Goal: Task Accomplishment & Management: Manage account settings

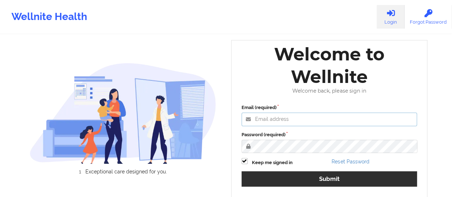
type input "[EMAIL_ADDRESS][DOMAIN_NAME]"
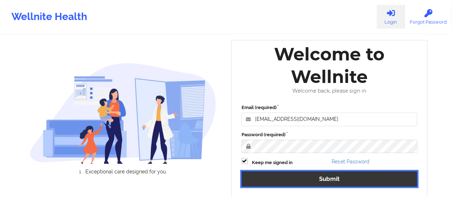
click at [307, 179] on button "Submit" at bounding box center [329, 178] width 176 height 15
click at [302, 178] on button "Submit" at bounding box center [329, 178] width 176 height 15
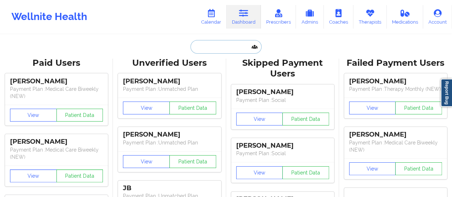
click at [203, 48] on input "text" at bounding box center [225, 47] width 71 height 14
paste input "[EMAIL_ADDRESS][DOMAIN_NAME]"
type input "[EMAIL_ADDRESS][DOMAIN_NAME]"
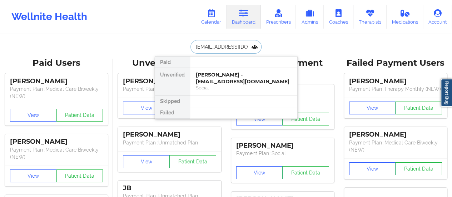
click at [214, 78] on div "[PERSON_NAME] - [EMAIL_ADDRESS][DOMAIN_NAME]" at bounding box center [244, 77] width 96 height 13
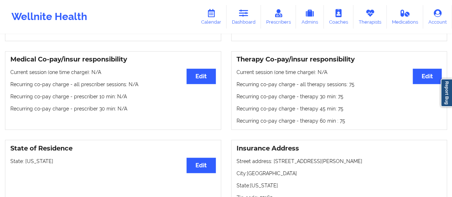
scroll to position [200, 0]
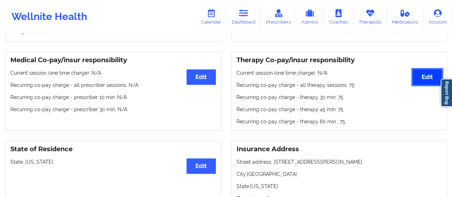
click at [423, 83] on button "Edit" at bounding box center [427, 76] width 29 height 15
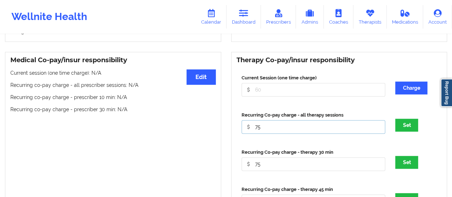
click at [264, 126] on input "75" at bounding box center [313, 127] width 144 height 14
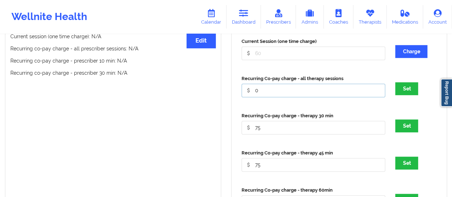
scroll to position [238, 0]
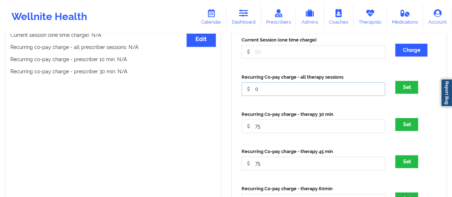
type input "0"
click at [264, 129] on input "75" at bounding box center [313, 126] width 144 height 14
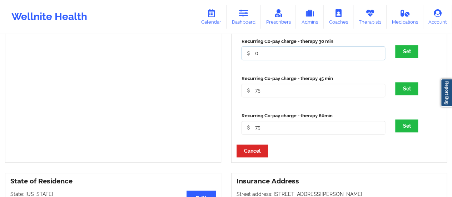
scroll to position [311, 0]
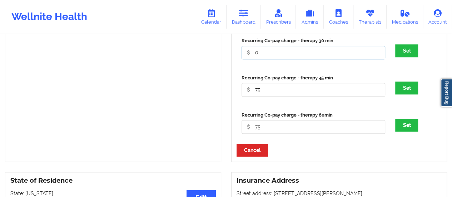
type input "0"
click at [262, 95] on input "75" at bounding box center [313, 90] width 144 height 14
type input "0"
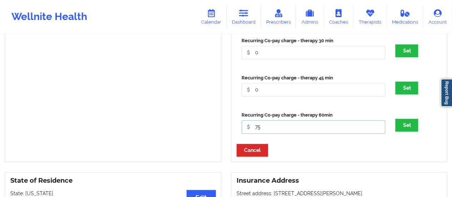
click at [274, 130] on input "75" at bounding box center [313, 127] width 144 height 14
type input "0"
click at [399, 124] on button "Set" at bounding box center [406, 125] width 23 height 13
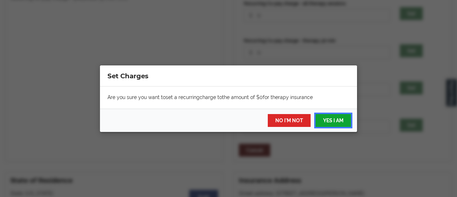
click at [332, 123] on button "YES I AM" at bounding box center [333, 120] width 35 height 13
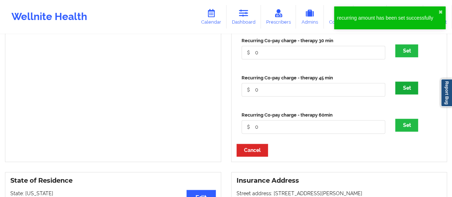
drag, startPoint x: 412, startPoint y: 81, endPoint x: 410, endPoint y: 86, distance: 5.4
click at [410, 86] on div "Recurring Co-pay charge - therapy 45 min 0 Set" at bounding box center [338, 87] width 205 height 37
click at [410, 86] on button "Set" at bounding box center [406, 87] width 23 height 13
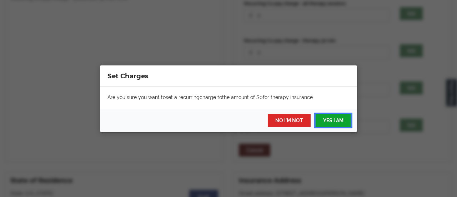
click at [334, 120] on button "YES I AM" at bounding box center [333, 120] width 35 height 13
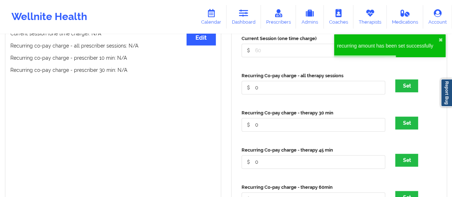
scroll to position [234, 0]
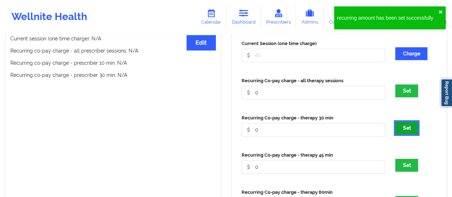
click at [416, 128] on button "Set" at bounding box center [406, 127] width 23 height 13
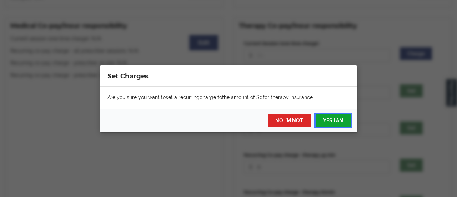
click at [338, 123] on button "YES I AM" at bounding box center [333, 120] width 35 height 13
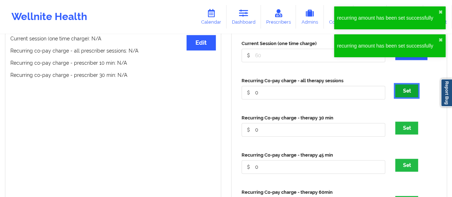
click at [406, 94] on button "Set" at bounding box center [406, 90] width 23 height 13
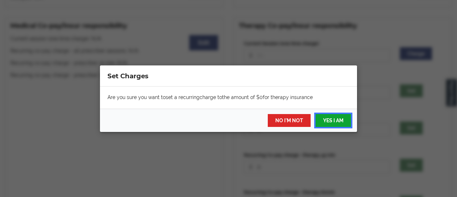
click at [338, 121] on button "YES I AM" at bounding box center [333, 120] width 35 height 13
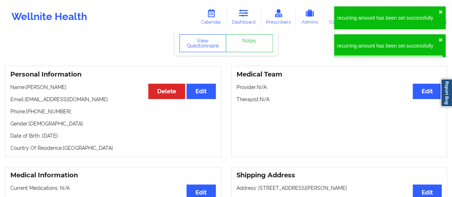
scroll to position [0, 0]
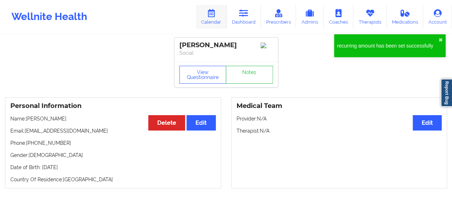
click at [211, 11] on icon at bounding box center [210, 13] width 9 height 8
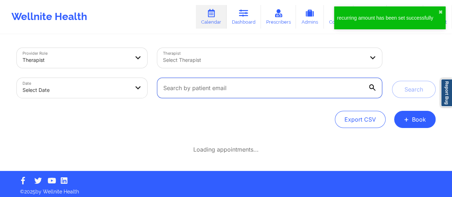
click at [267, 89] on input "text" at bounding box center [269, 88] width 224 height 20
paste input "[EMAIL_ADDRESS][DOMAIN_NAME]"
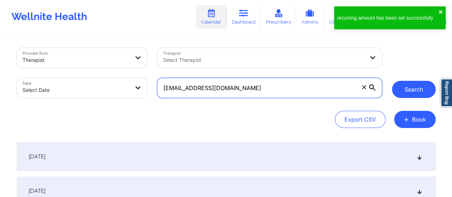
type input "[EMAIL_ADDRESS][DOMAIN_NAME]"
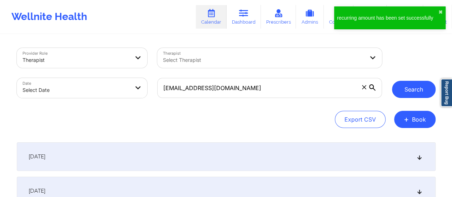
click at [410, 86] on button "Search" at bounding box center [414, 89] width 44 height 17
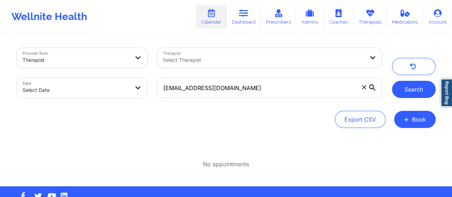
click at [417, 90] on button "Search" at bounding box center [414, 89] width 44 height 17
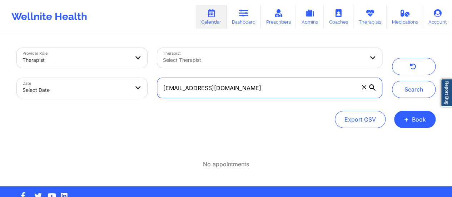
click at [320, 88] on input "[EMAIL_ADDRESS][DOMAIN_NAME]" at bounding box center [269, 88] width 224 height 20
paste input "[EMAIL_ADDRESS][DOMAIN_NAME]"
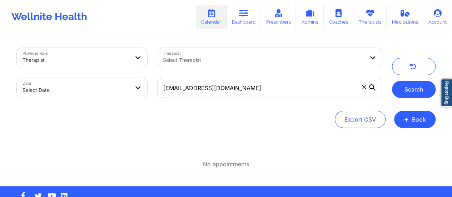
click at [408, 91] on button "Search" at bounding box center [414, 89] width 44 height 17
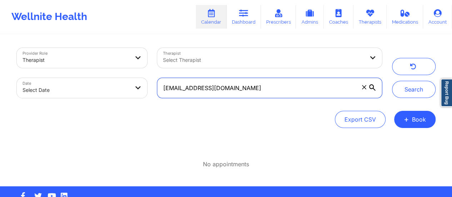
click at [164, 89] on input "[EMAIL_ADDRESS][DOMAIN_NAME]" at bounding box center [269, 88] width 224 height 20
click at [166, 88] on input "[EMAIL_ADDRESS][DOMAIN_NAME]" at bounding box center [269, 88] width 224 height 20
type input "[EMAIL_ADDRESS][DOMAIN_NAME]"
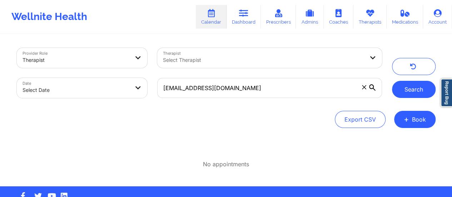
click at [417, 88] on button "Search" at bounding box center [414, 89] width 44 height 17
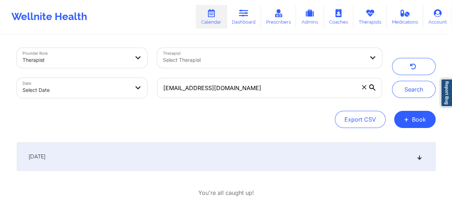
scroll to position [47, 0]
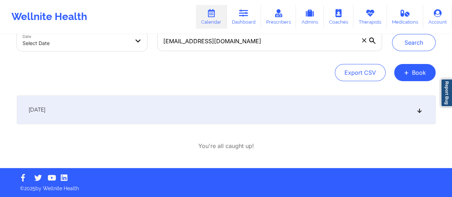
click at [316, 108] on div "[DATE]" at bounding box center [226, 109] width 419 height 29
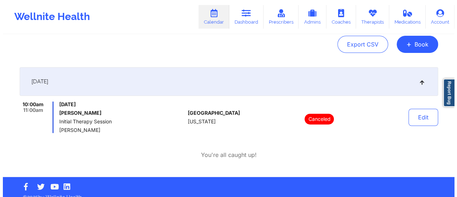
scroll to position [0, 0]
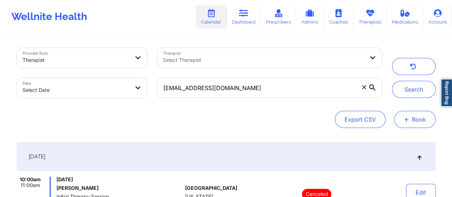
click at [413, 125] on button "+ Book" at bounding box center [414, 119] width 41 height 17
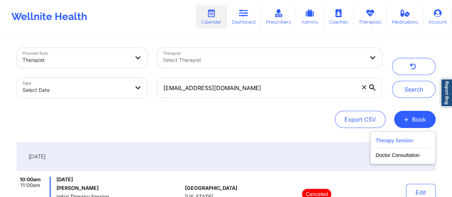
click at [389, 145] on button "Therapy Session" at bounding box center [402, 142] width 55 height 12
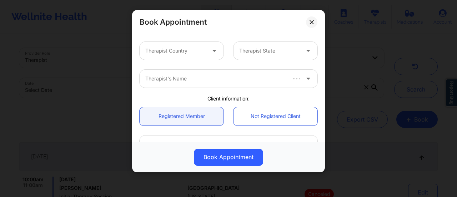
click at [389, 145] on div "Book Appointment Therapist Country Therapist State Therapist's Name Client info…" at bounding box center [228, 98] width 457 height 197
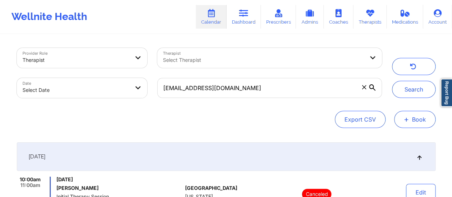
click at [415, 124] on button "+ Book" at bounding box center [414, 119] width 41 height 17
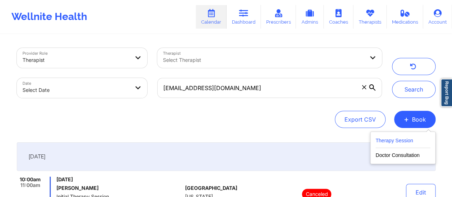
click at [392, 143] on button "Therapy Session" at bounding box center [402, 142] width 55 height 12
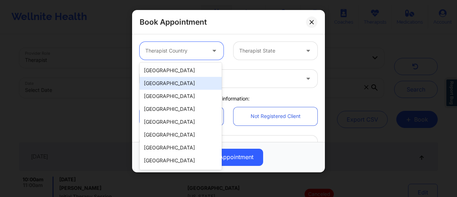
drag, startPoint x: 200, startPoint y: 43, endPoint x: 174, endPoint y: 76, distance: 41.9
click at [174, 76] on body "Wellnite Health Calendar Dashboard Prescribers Admins Coaches Therapists Medica…" at bounding box center [228, 98] width 457 height 197
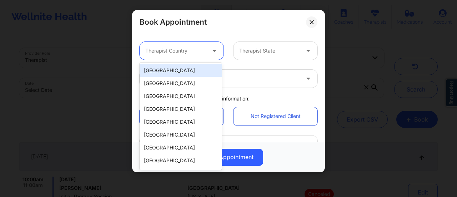
click at [174, 76] on div "[GEOGRAPHIC_DATA]" at bounding box center [181, 70] width 82 height 13
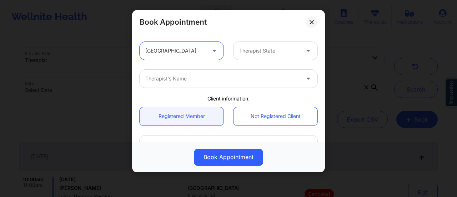
click at [265, 47] on div at bounding box center [269, 50] width 60 height 9
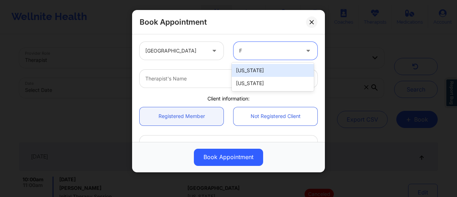
type input "Fl"
click at [267, 70] on div "[US_STATE]" at bounding box center [273, 70] width 82 height 13
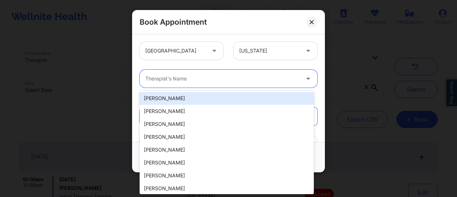
click at [223, 86] on div "Therapist's Name" at bounding box center [220, 79] width 161 height 18
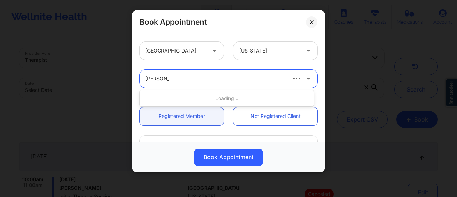
type input "[PERSON_NAME]"
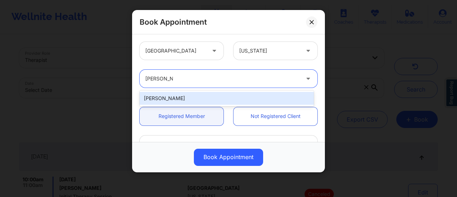
click at [213, 101] on div "[PERSON_NAME]" at bounding box center [227, 98] width 174 height 13
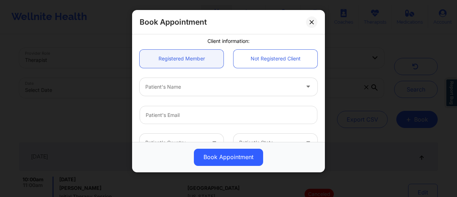
scroll to position [61, 0]
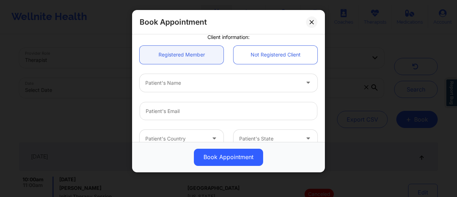
click at [198, 90] on div "Patient's Name" at bounding box center [220, 83] width 161 height 18
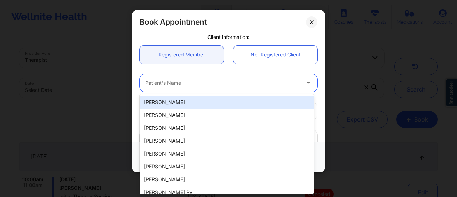
paste input "[PERSON_NAME] [PERSON_NAME]"
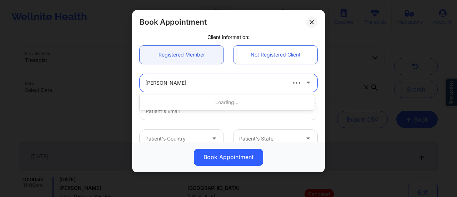
type input "[PERSON_NAME]"
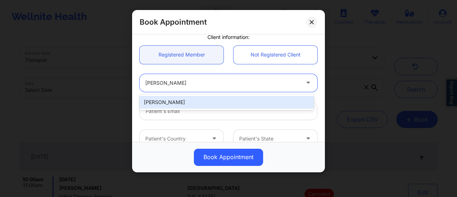
click at [209, 101] on div "[PERSON_NAME]" at bounding box center [227, 102] width 174 height 13
type input "[EMAIL_ADDRESS][DOMAIN_NAME]"
type input "[PHONE_NUMBER]"
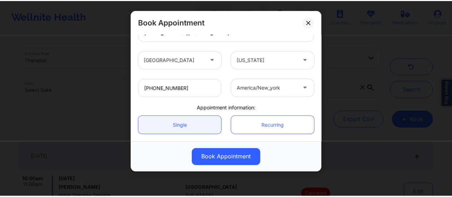
scroll to position [196, 0]
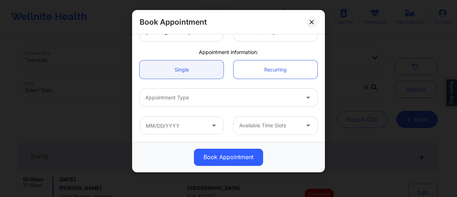
click at [223, 106] on div "Appointment Type" at bounding box center [229, 98] width 188 height 28
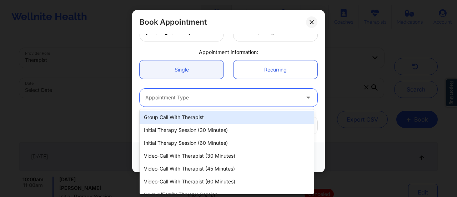
click at [211, 103] on div "Appointment Type" at bounding box center [220, 98] width 161 height 18
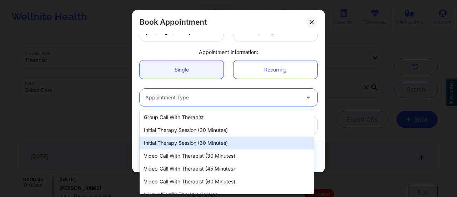
click at [208, 142] on div "Initial Therapy Session (60 minutes)" at bounding box center [227, 142] width 174 height 13
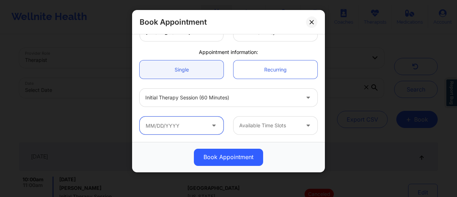
click at [189, 122] on input "text" at bounding box center [182, 125] width 84 height 18
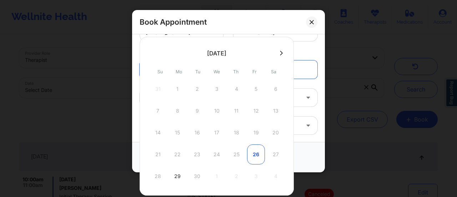
click at [254, 153] on div "26" at bounding box center [256, 154] width 18 height 20
type input "[DATE]"
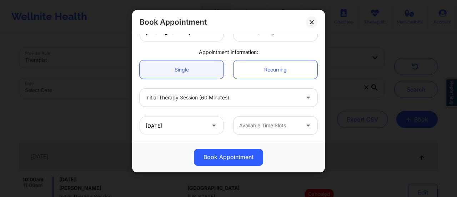
click at [289, 129] on div at bounding box center [269, 125] width 60 height 9
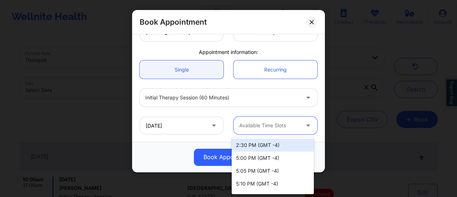
click at [268, 125] on div at bounding box center [269, 125] width 60 height 9
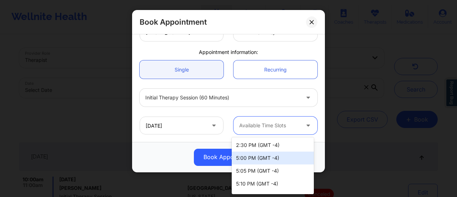
click at [263, 159] on div "5:00 PM (GMT -4)" at bounding box center [273, 157] width 82 height 13
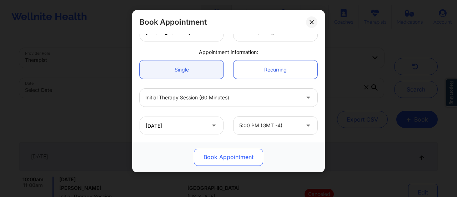
click at [236, 158] on button "Book Appointment" at bounding box center [228, 157] width 69 height 17
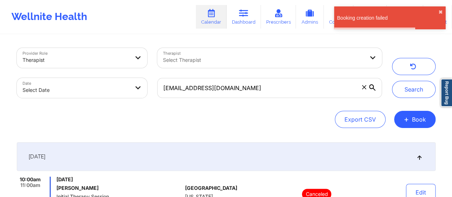
scroll to position [84, 0]
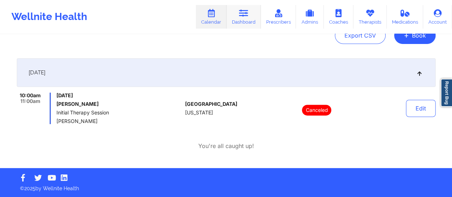
click at [237, 20] on link "Dashboard" at bounding box center [243, 17] width 34 height 24
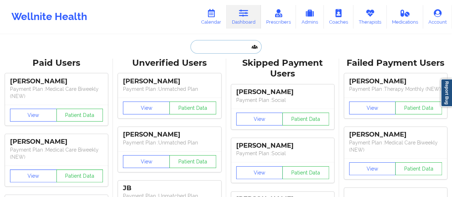
click at [224, 48] on input "text" at bounding box center [225, 47] width 71 height 14
paste input "[EMAIL_ADDRESS][DOMAIN_NAME]"
type input "[EMAIL_ADDRESS][DOMAIN_NAME]"
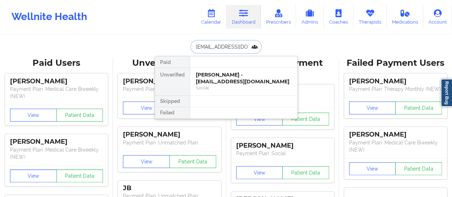
scroll to position [0, 28]
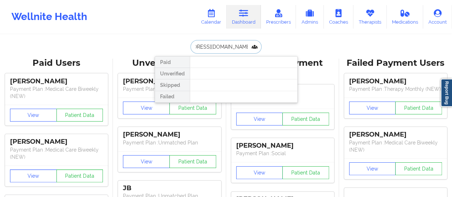
click at [195, 48] on input "[EMAIL_ADDRESS][DOMAIN_NAME]" at bounding box center [225, 47] width 71 height 14
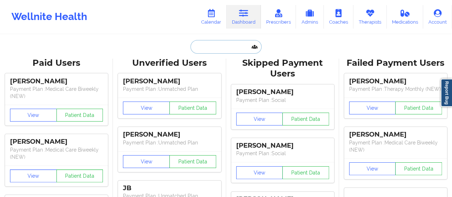
paste input "[EMAIL_ADDRESS][DOMAIN_NAME]"
type input "[EMAIL_ADDRESS][DOMAIN_NAME]"
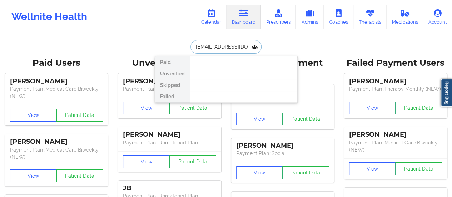
scroll to position [0, 28]
click at [198, 46] on input "[EMAIL_ADDRESS][DOMAIN_NAME]" at bounding box center [225, 47] width 71 height 14
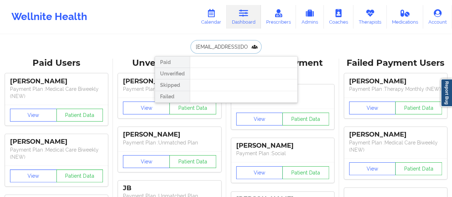
click at [198, 46] on input "[EMAIL_ADDRESS][DOMAIN_NAME]" at bounding box center [225, 47] width 71 height 14
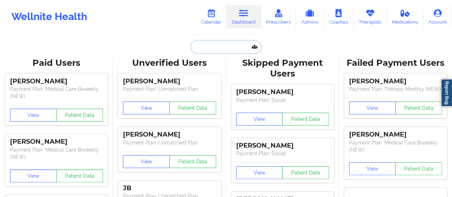
paste input "[PERSON_NAME]"
type input "[PERSON_NAME]"
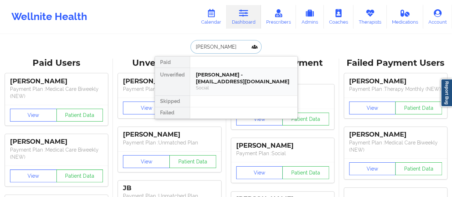
click at [220, 86] on div "[PERSON_NAME] - [EMAIL_ADDRESS][DOMAIN_NAME] Social" at bounding box center [243, 82] width 107 height 28
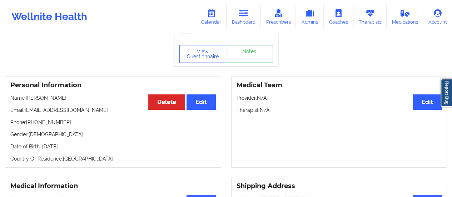
scroll to position [20, 0]
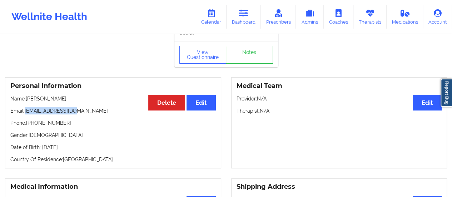
drag, startPoint x: 76, startPoint y: 113, endPoint x: 25, endPoint y: 112, distance: 51.1
click at [25, 112] on p "Email: [EMAIL_ADDRESS][DOMAIN_NAME]" at bounding box center [112, 110] width 205 height 7
copy p "[EMAIL_ADDRESS][DOMAIN_NAME]"
click at [209, 19] on link "Calendar" at bounding box center [211, 17] width 31 height 24
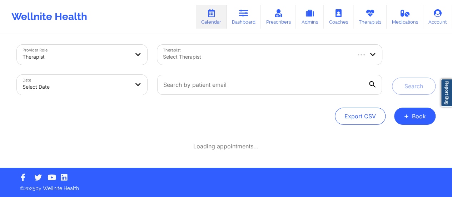
scroll to position [3, 0]
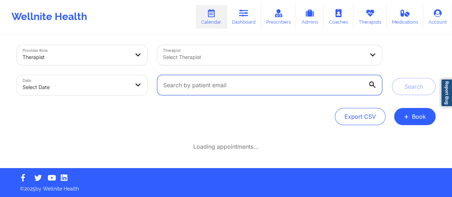
click at [289, 79] on input "text" at bounding box center [269, 85] width 224 height 20
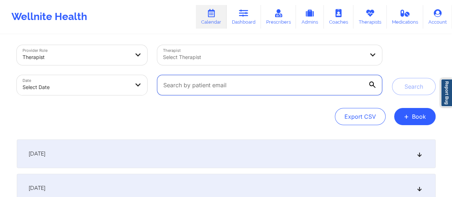
paste input "[EMAIL_ADDRESS][DOMAIN_NAME]"
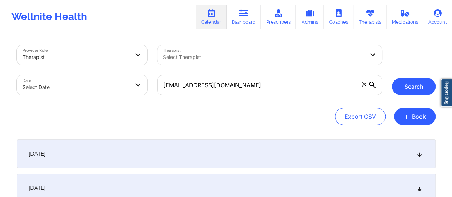
click at [412, 88] on button "Search" at bounding box center [414, 86] width 44 height 17
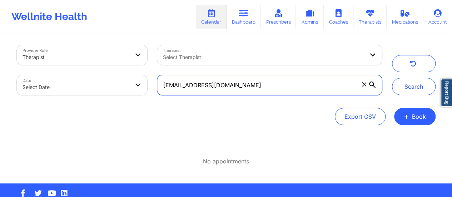
click at [228, 84] on input "[EMAIL_ADDRESS][DOMAIN_NAME]" at bounding box center [269, 85] width 224 height 20
paste input "[EMAIL_ADDRESS][DOMAIN_NAME]"
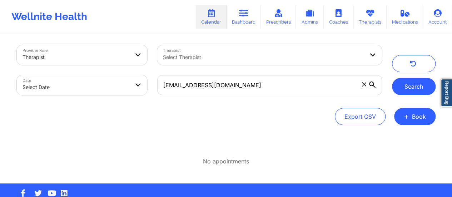
click at [421, 84] on button "Search" at bounding box center [414, 86] width 44 height 17
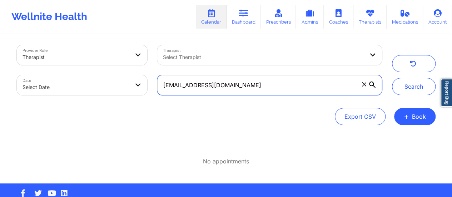
click at [273, 83] on input "[EMAIL_ADDRESS][DOMAIN_NAME]" at bounding box center [269, 85] width 224 height 20
paste input "MICHAELRMCNEAL"
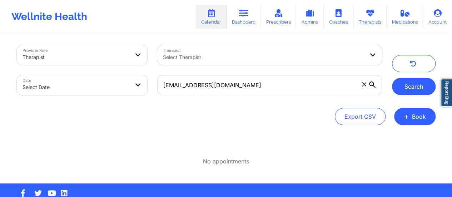
click at [412, 87] on button "Search" at bounding box center [414, 86] width 44 height 17
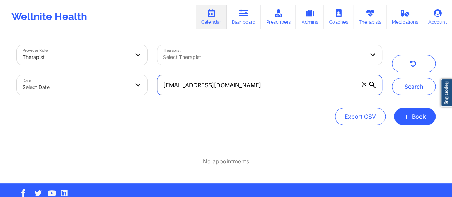
click at [167, 83] on input "[EMAIL_ADDRESS][DOMAIN_NAME]" at bounding box center [269, 85] width 224 height 20
type input "[EMAIL_ADDRESS][DOMAIN_NAME]"
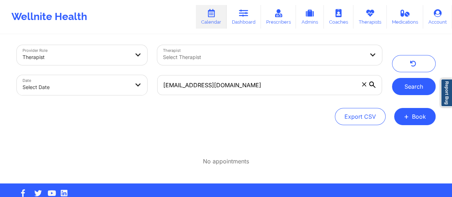
click at [415, 95] on button "Search" at bounding box center [414, 86] width 44 height 17
click at [255, 11] on link "Dashboard" at bounding box center [243, 17] width 34 height 24
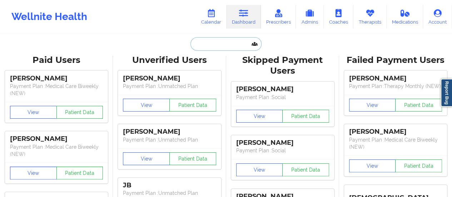
click at [214, 44] on input "text" at bounding box center [225, 44] width 71 height 14
paste input "[EMAIL_ADDRESS][DOMAIN_NAME]"
type input "[EMAIL_ADDRESS][DOMAIN_NAME]"
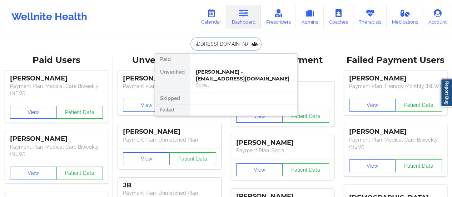
click at [232, 71] on div "[PERSON_NAME] - [EMAIL_ADDRESS][DOMAIN_NAME]" at bounding box center [244, 75] width 96 height 13
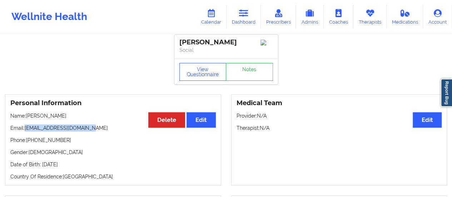
drag, startPoint x: 25, startPoint y: 130, endPoint x: 93, endPoint y: 132, distance: 67.5
click at [93, 131] on p "Email: [EMAIL_ADDRESS][DOMAIN_NAME]" at bounding box center [112, 127] width 205 height 7
copy p "[EMAIL_ADDRESS][DOMAIN_NAME]"
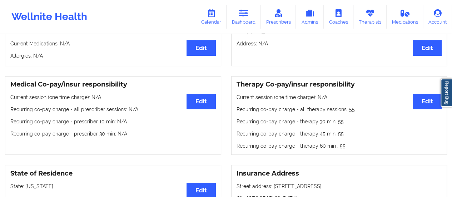
scroll to position [176, 0]
click at [421, 104] on button "Edit" at bounding box center [427, 101] width 29 height 15
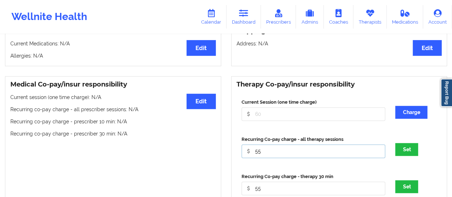
click at [294, 152] on input "55" at bounding box center [313, 151] width 144 height 14
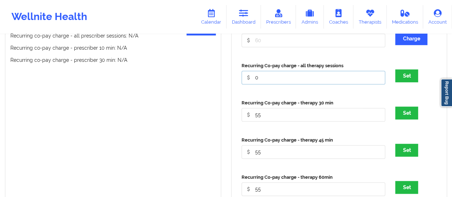
scroll to position [255, 0]
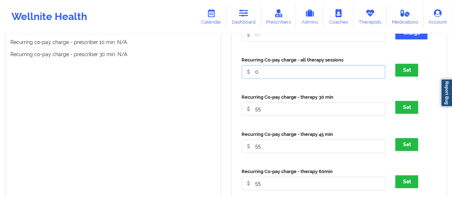
type input "0"
click at [274, 113] on input "55" at bounding box center [313, 109] width 144 height 14
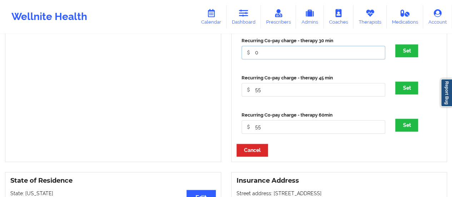
scroll to position [312, 0]
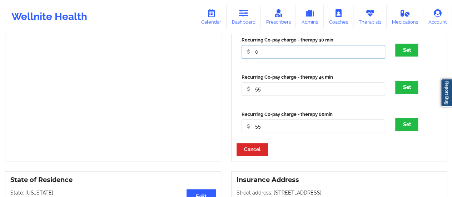
type input "0"
click at [265, 88] on input "55" at bounding box center [313, 89] width 144 height 14
type input "o"
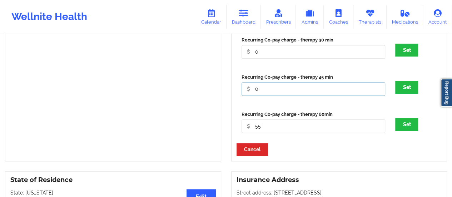
type input "0"
click at [266, 125] on input "55" at bounding box center [313, 126] width 144 height 14
type input "0"
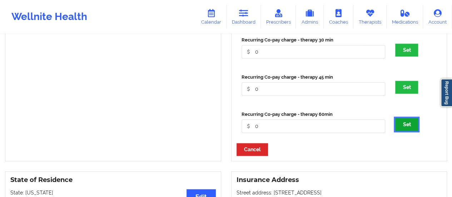
click at [416, 124] on button "Set" at bounding box center [406, 124] width 23 height 13
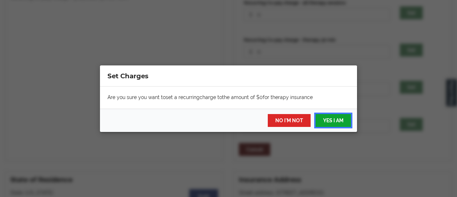
click at [339, 116] on button "YES I AM" at bounding box center [333, 120] width 35 height 13
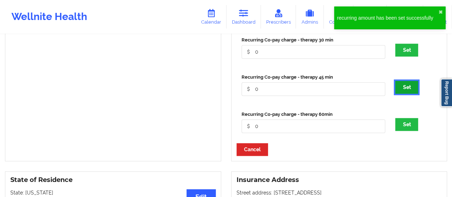
click at [415, 88] on button "Set" at bounding box center [406, 87] width 23 height 13
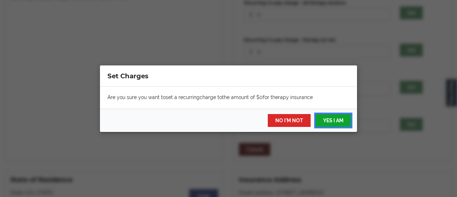
click at [340, 124] on button "YES I AM" at bounding box center [333, 120] width 35 height 13
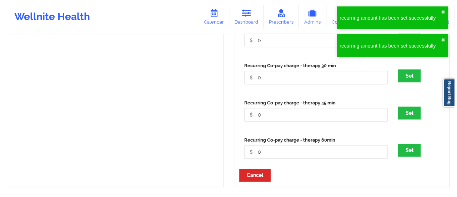
scroll to position [285, 0]
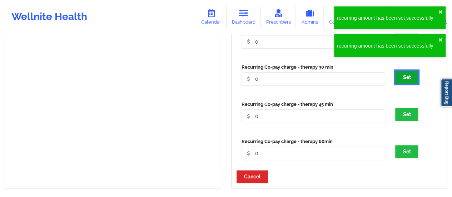
click at [400, 77] on button "Set" at bounding box center [406, 77] width 23 height 13
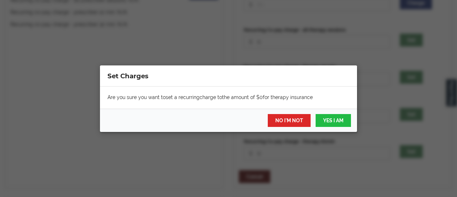
click at [333, 127] on div "NO I'M NOT YES I AM" at bounding box center [228, 120] width 257 height 23
click at [333, 125] on button "YES I AM" at bounding box center [333, 120] width 35 height 13
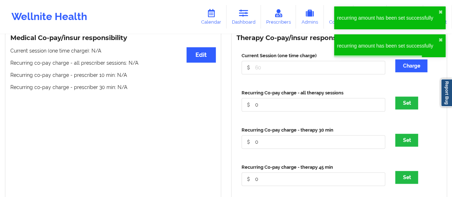
scroll to position [219, 0]
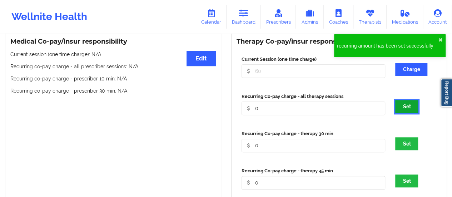
click at [414, 106] on button "Set" at bounding box center [406, 106] width 23 height 13
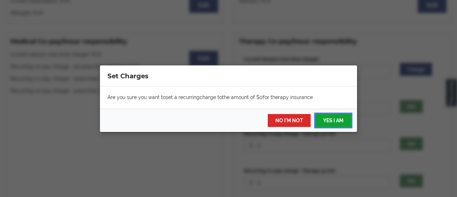
click at [337, 119] on button "YES I AM" at bounding box center [333, 120] width 35 height 13
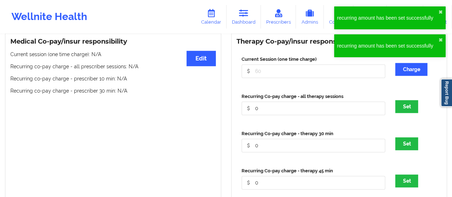
scroll to position [0, 0]
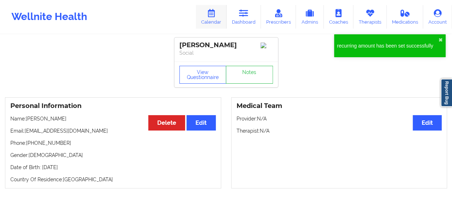
click at [211, 11] on icon at bounding box center [210, 13] width 9 height 8
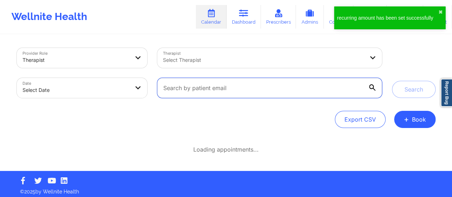
click at [297, 88] on input "text" at bounding box center [269, 88] width 224 height 20
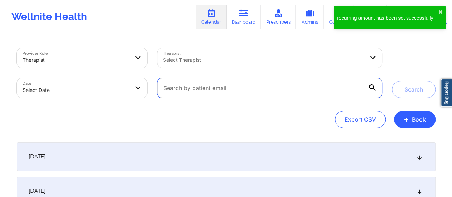
paste input "[EMAIL_ADDRESS][DOMAIN_NAME]"
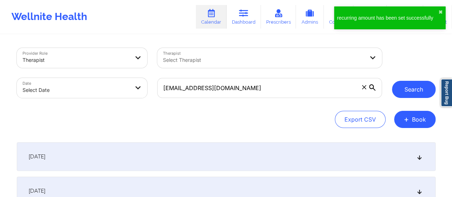
click at [405, 95] on button "Search" at bounding box center [414, 89] width 44 height 17
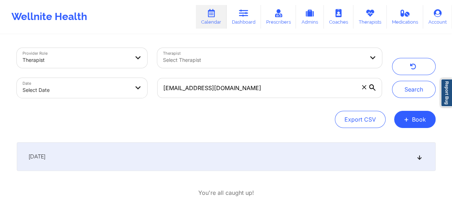
click at [232, 159] on div "[DATE]" at bounding box center [226, 156] width 419 height 29
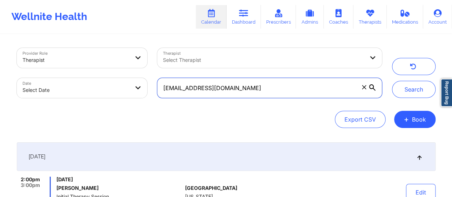
click at [265, 94] on input "[EMAIL_ADDRESS][DOMAIN_NAME]" at bounding box center [269, 88] width 224 height 20
paste input "nicojrl@hot"
type input "[EMAIL_ADDRESS][DOMAIN_NAME]"
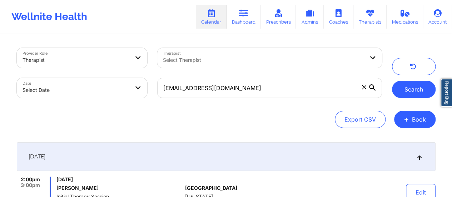
click at [408, 96] on button "Search" at bounding box center [414, 89] width 44 height 17
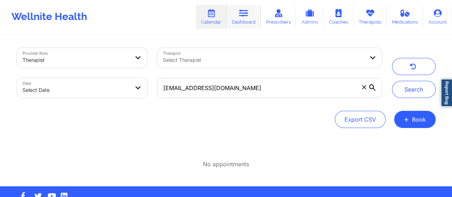
click at [233, 23] on link "Dashboard" at bounding box center [243, 17] width 34 height 24
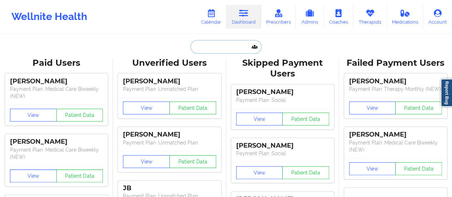
click at [221, 45] on input "text" at bounding box center [225, 47] width 71 height 14
paste input "[EMAIL_ADDRESS][DOMAIN_NAME]"
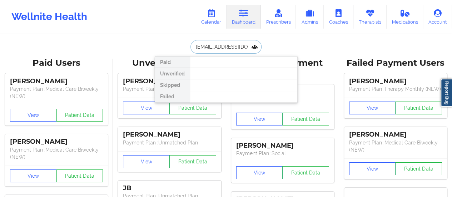
click at [193, 47] on input "[EMAIL_ADDRESS][DOMAIN_NAME]" at bounding box center [225, 47] width 71 height 14
click at [225, 48] on input "[EMAIL_ADDRESS][DOMAIN_NAME]" at bounding box center [225, 47] width 71 height 14
paste input "[PERSON_NAME]"
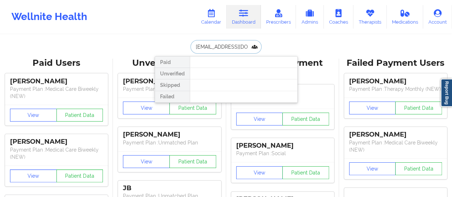
type input "[PERSON_NAME]"
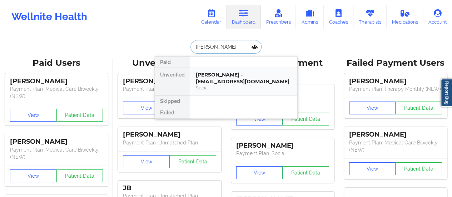
click at [211, 81] on div "[PERSON_NAME] - [EMAIL_ADDRESS][DOMAIN_NAME]" at bounding box center [244, 77] width 96 height 13
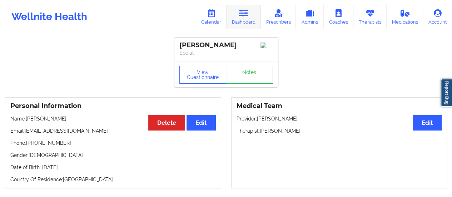
click at [247, 22] on link "Dashboard" at bounding box center [243, 17] width 34 height 24
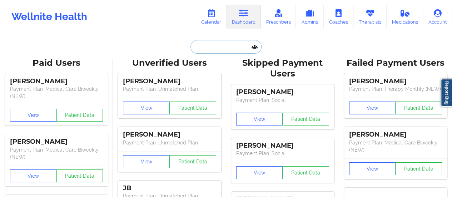
click at [221, 52] on input "text" at bounding box center [225, 47] width 71 height 14
paste input "[PERSON_NAME]"
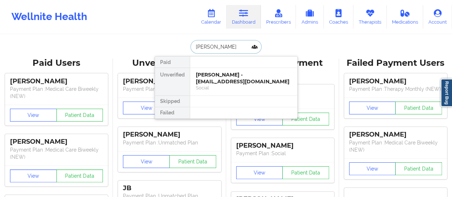
drag, startPoint x: 212, startPoint y: 46, endPoint x: 243, endPoint y: 45, distance: 31.1
click at [243, 45] on input "[PERSON_NAME]" at bounding box center [225, 47] width 71 height 14
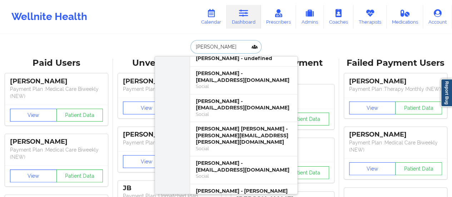
scroll to position [209, 0]
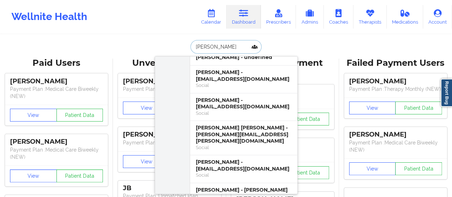
click at [216, 45] on input "[PERSON_NAME]" at bounding box center [225, 47] width 71 height 14
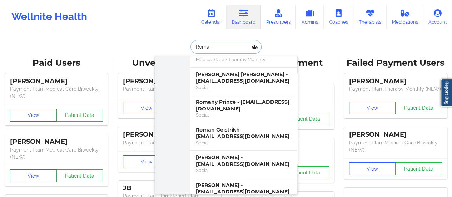
scroll to position [1255, 0]
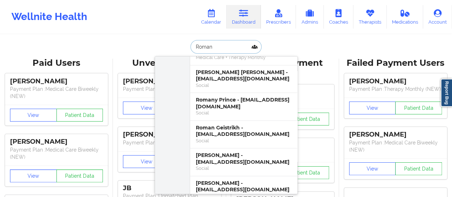
click at [219, 49] on input "Roman" at bounding box center [225, 47] width 71 height 14
paste input "[EMAIL_ADDRESS][PERSON_NAME][DOMAIN_NAME]"
type input "[EMAIL_ADDRESS][PERSON_NAME][DOMAIN_NAME]"
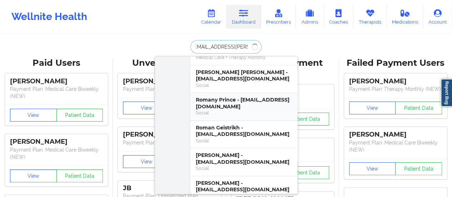
scroll to position [0, 0]
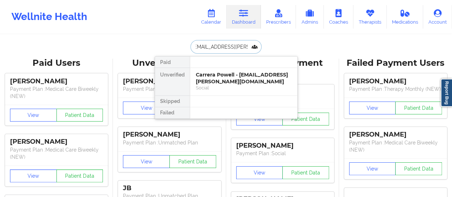
click at [227, 73] on div "Carrera Powell - [EMAIL_ADDRESS][PERSON_NAME][DOMAIN_NAME]" at bounding box center [244, 77] width 96 height 13
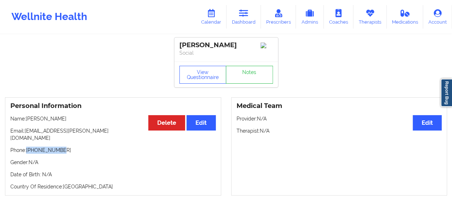
drag, startPoint x: 64, startPoint y: 145, endPoint x: 28, endPoint y: 144, distance: 36.5
click at [28, 146] on p "Phone: [PHONE_NUMBER]" at bounding box center [112, 149] width 205 height 7
copy p "[PHONE_NUMBER]"
click at [44, 120] on p "Name: [PERSON_NAME]" at bounding box center [112, 118] width 205 height 7
drag, startPoint x: 44, startPoint y: 120, endPoint x: 29, endPoint y: 121, distance: 15.0
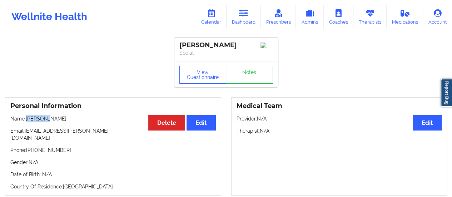
click at [29, 121] on p "Name: [PERSON_NAME]" at bounding box center [112, 118] width 205 height 7
copy p "Carrera"
click at [26, 121] on p "Name: [PERSON_NAME]" at bounding box center [112, 118] width 205 height 7
drag, startPoint x: 26, startPoint y: 121, endPoint x: 71, endPoint y: 121, distance: 45.0
click at [71, 121] on p "Name: [PERSON_NAME]" at bounding box center [112, 118] width 205 height 7
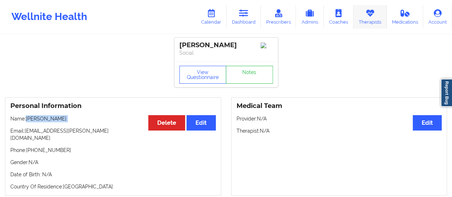
click at [364, 19] on link "Therapists" at bounding box center [369, 17] width 33 height 24
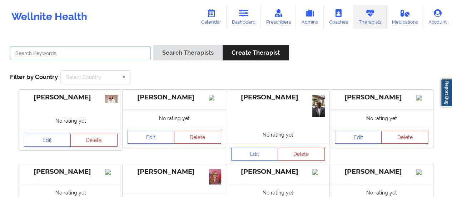
click at [90, 56] on input "text" at bounding box center [80, 53] width 141 height 14
type input "[PERSON_NAME]"
click at [153, 45] on button "Search Therapists" at bounding box center [187, 52] width 69 height 15
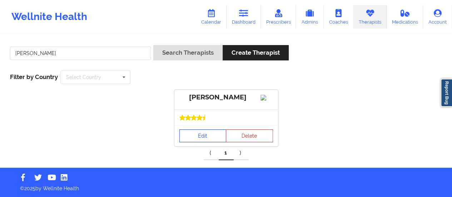
click at [208, 140] on link "Edit" at bounding box center [202, 135] width 47 height 13
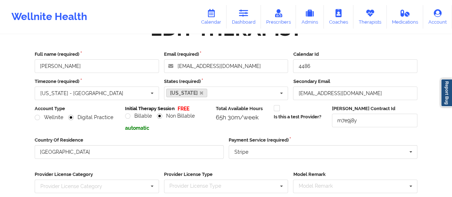
scroll to position [129, 0]
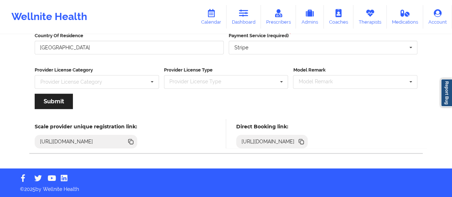
click at [303, 140] on icon at bounding box center [301, 141] width 4 height 4
